Goal: Information Seeking & Learning: Learn about a topic

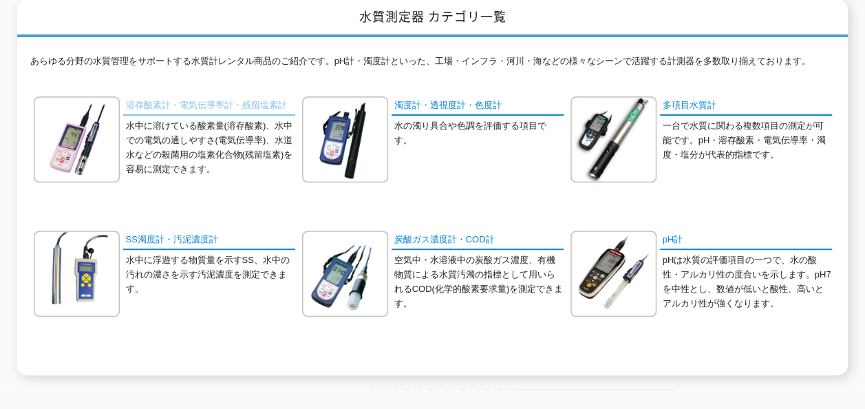
scroll to position [184, 0]
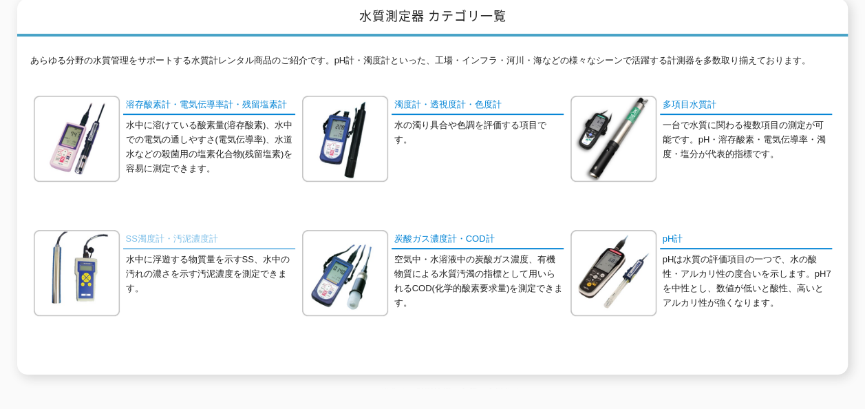
click at [169, 230] on link "SS濁度計・汚泥濃度計" at bounding box center [209, 240] width 172 height 20
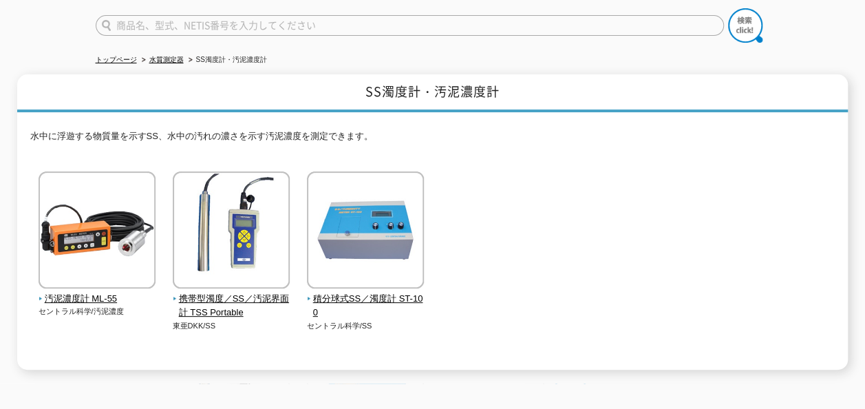
scroll to position [109, 0]
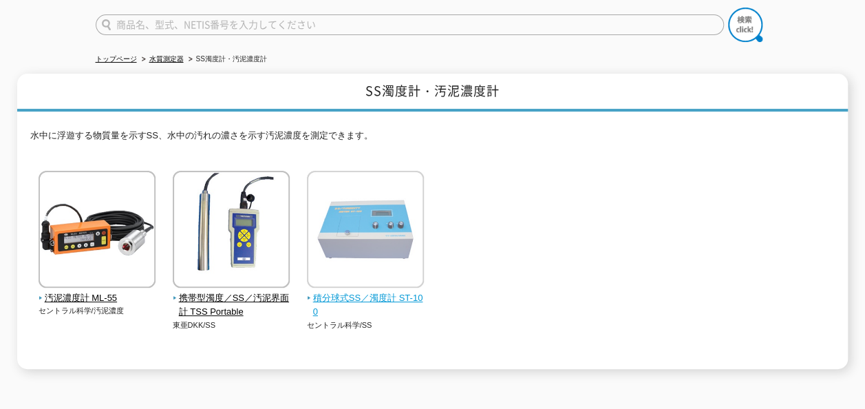
click at [343, 291] on span "積分球式SS／濁度計 ST-100" at bounding box center [366, 305] width 118 height 29
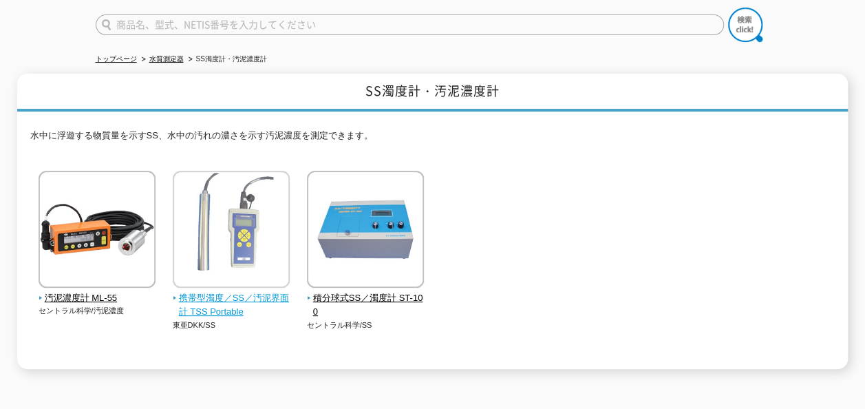
click at [237, 291] on span "携帯型濁度／SS／汚泥界面計 TSS Portable" at bounding box center [232, 305] width 118 height 29
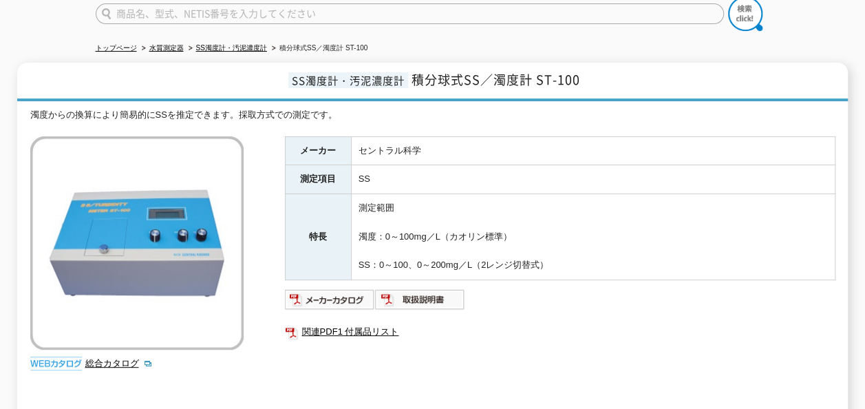
scroll to position [124, 0]
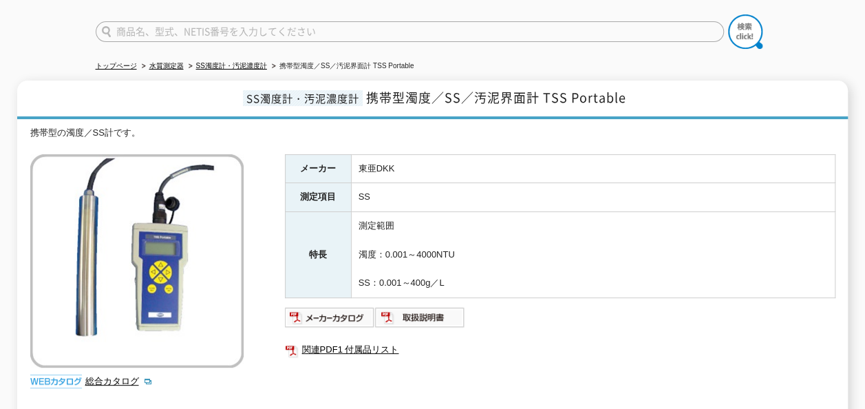
scroll to position [105, 0]
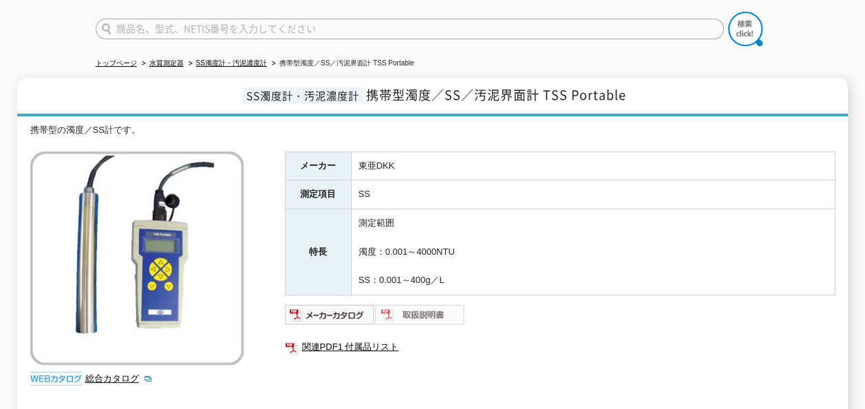
click at [432, 306] on img at bounding box center [420, 314] width 90 height 22
click at [772, 268] on td "測定範囲 濁度：0.001～4000NTU SS：0.001～400g／L" at bounding box center [593, 252] width 484 height 86
click at [427, 303] on img at bounding box center [420, 314] width 90 height 22
